Goal: Find specific page/section: Find specific page/section

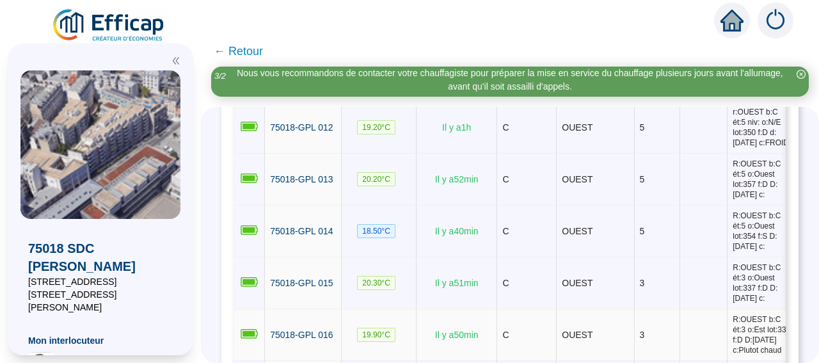
scroll to position [937, 0]
click at [316, 132] on span "75018-GPL 012" at bounding box center [301, 127] width 63 height 10
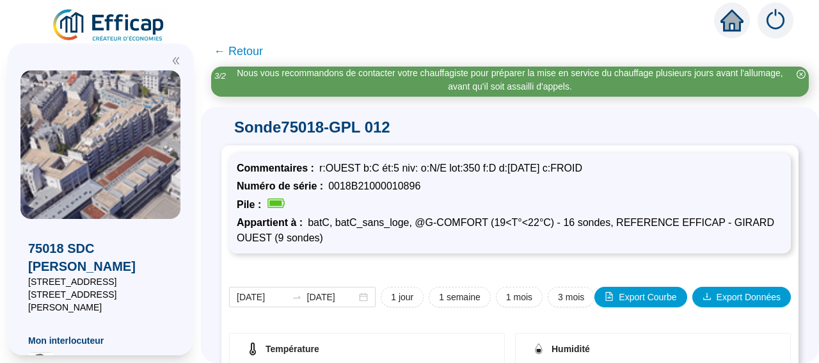
scroll to position [375, 0]
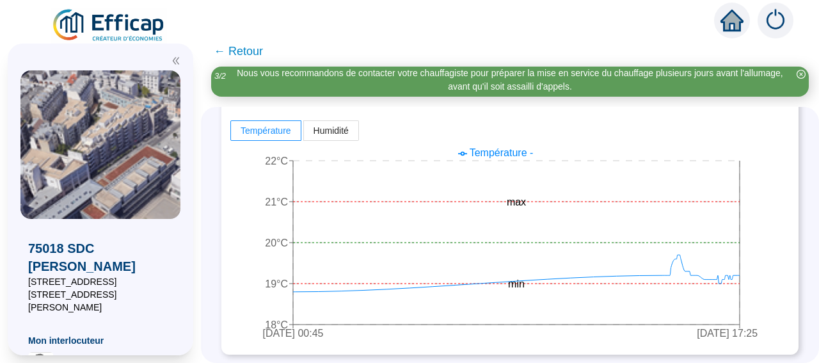
click at [239, 49] on span "← Retour" at bounding box center [238, 51] width 49 height 18
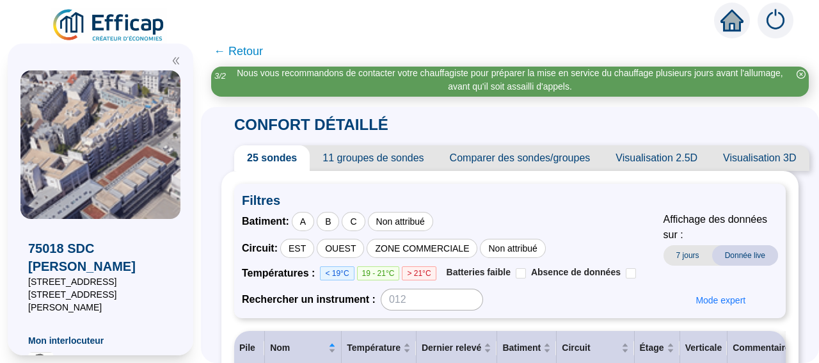
click at [250, 44] on span "← Retour" at bounding box center [238, 51] width 49 height 18
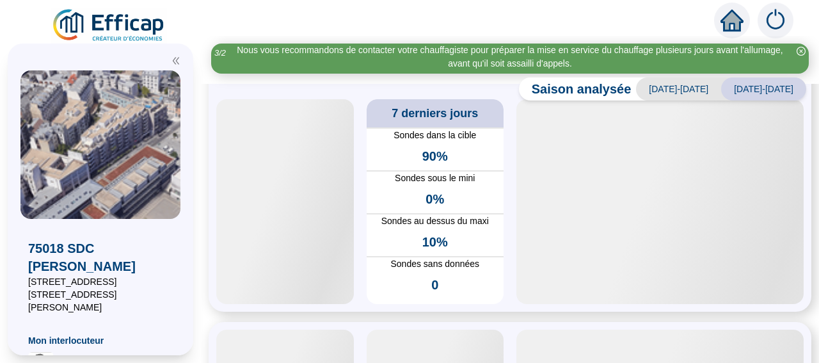
scroll to position [55, 0]
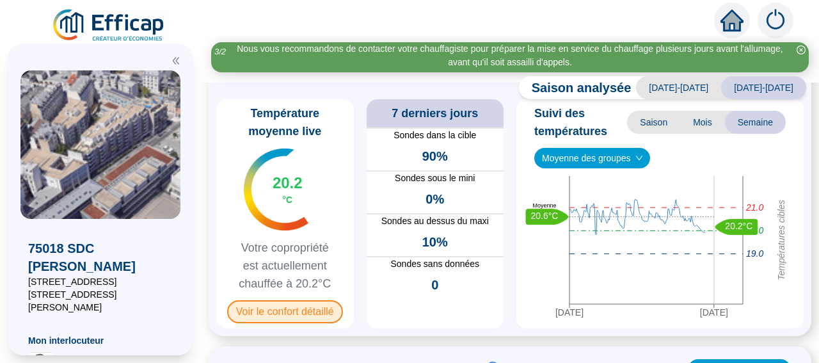
click at [300, 321] on span "Voir le confort détaillé" at bounding box center [285, 311] width 116 height 23
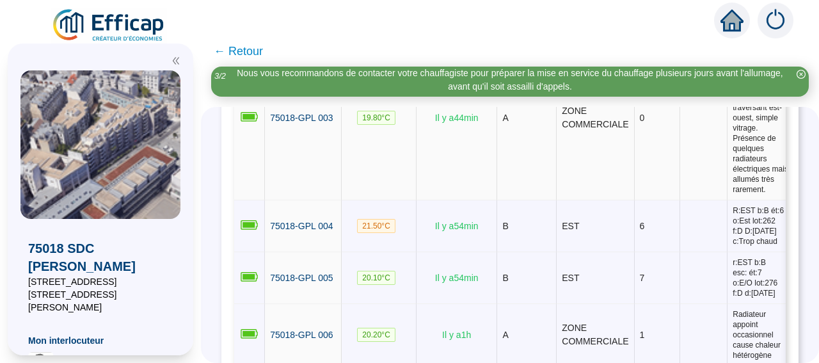
scroll to position [443, 0]
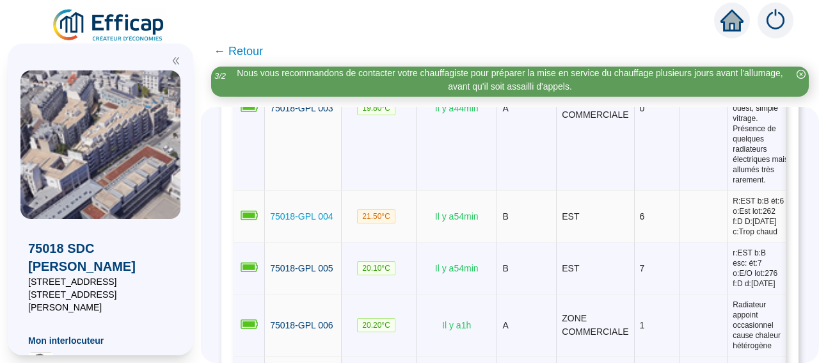
click at [322, 221] on span "75018-GPL 004" at bounding box center [301, 216] width 63 height 10
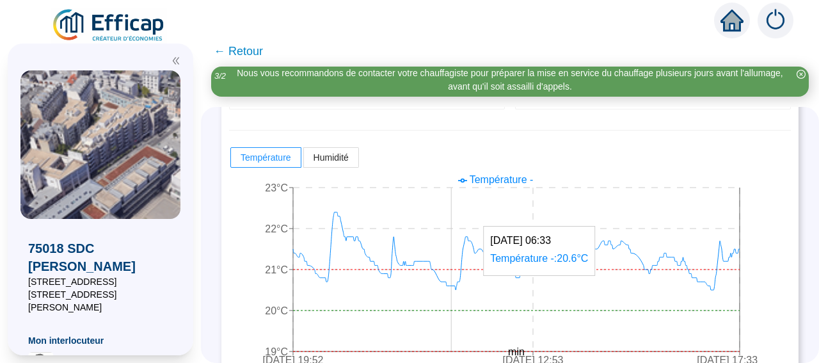
scroll to position [375, 0]
